Goal: Find specific page/section: Find specific page/section

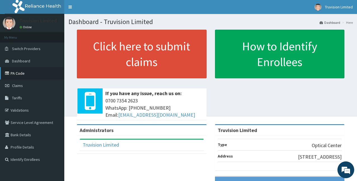
click at [25, 76] on link "PA Code" at bounding box center [32, 73] width 64 height 12
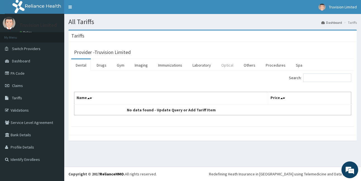
click at [229, 66] on link "Optical" at bounding box center [227, 65] width 21 height 12
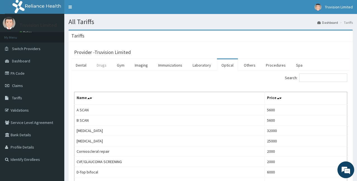
click at [101, 64] on link "Drugs" at bounding box center [101, 65] width 19 height 12
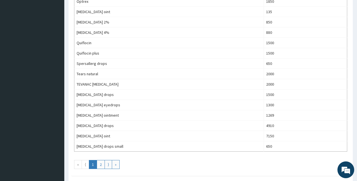
scroll to position [475, 0]
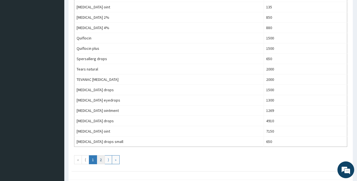
click at [100, 160] on link "2" at bounding box center [101, 159] width 8 height 9
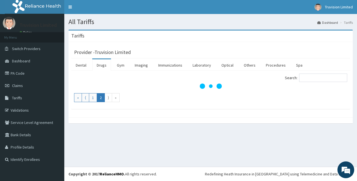
scroll to position [0, 0]
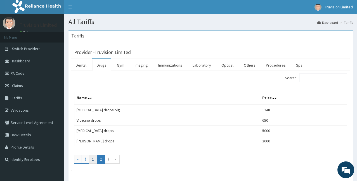
click at [93, 160] on link "1" at bounding box center [93, 159] width 8 height 9
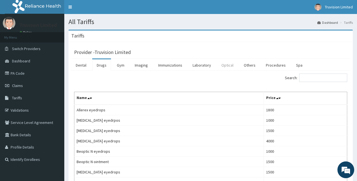
click at [226, 62] on link "Optical" at bounding box center [227, 65] width 21 height 12
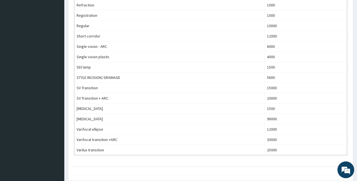
scroll to position [344, 0]
